Goal: Task Accomplishment & Management: Manage account settings

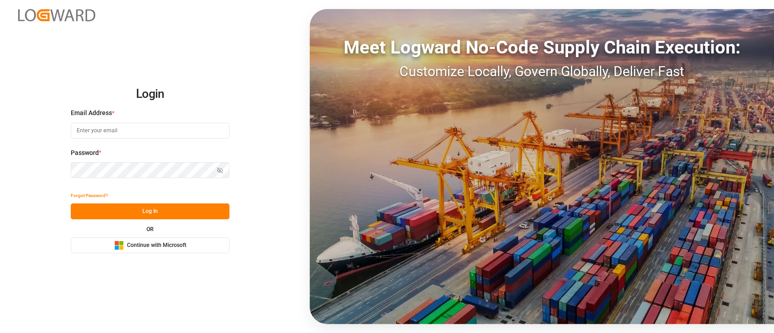
click at [103, 134] on input at bounding box center [150, 131] width 159 height 16
click at [151, 244] on span "Continue with Microsoft" at bounding box center [156, 246] width 59 height 8
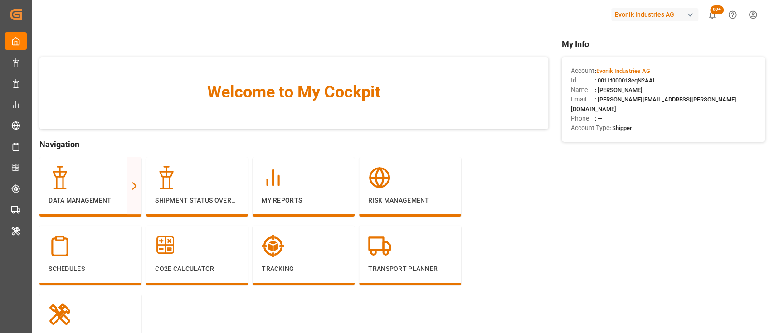
click at [653, 13] on div "Evonik Industries AG" at bounding box center [654, 14] width 87 height 13
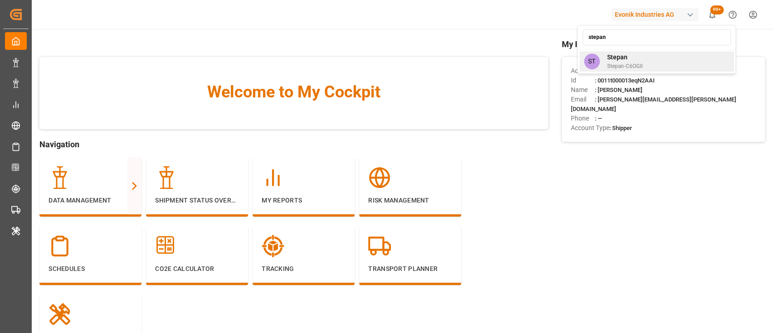
type input "stepan"
click at [626, 61] on span "Stepan" at bounding box center [624, 58] width 35 height 10
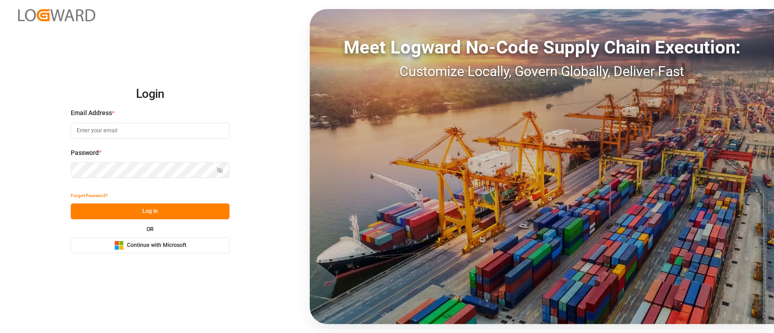
click at [174, 246] on span "Continue with Microsoft" at bounding box center [156, 246] width 59 height 8
